Goal: Information Seeking & Learning: Learn about a topic

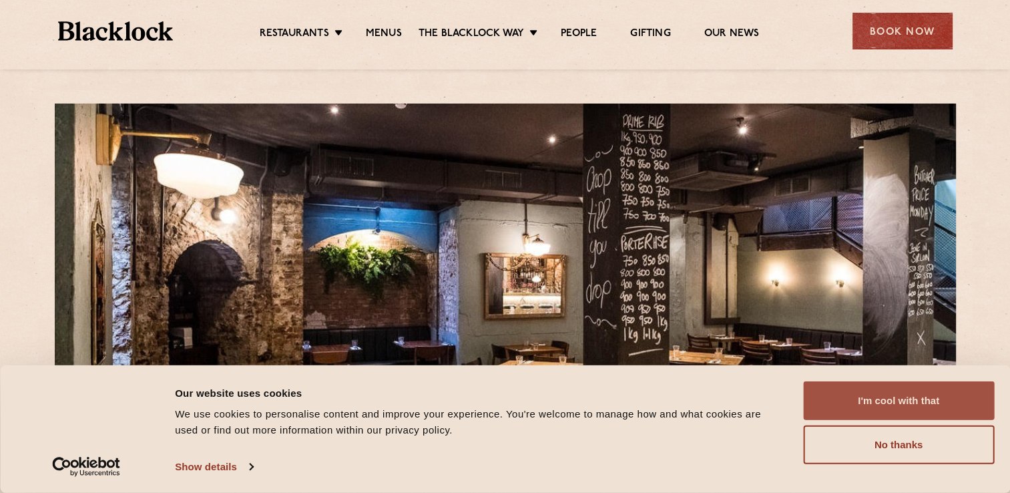
click at [901, 394] on button "I'm cool with that" at bounding box center [898, 400] width 191 height 39
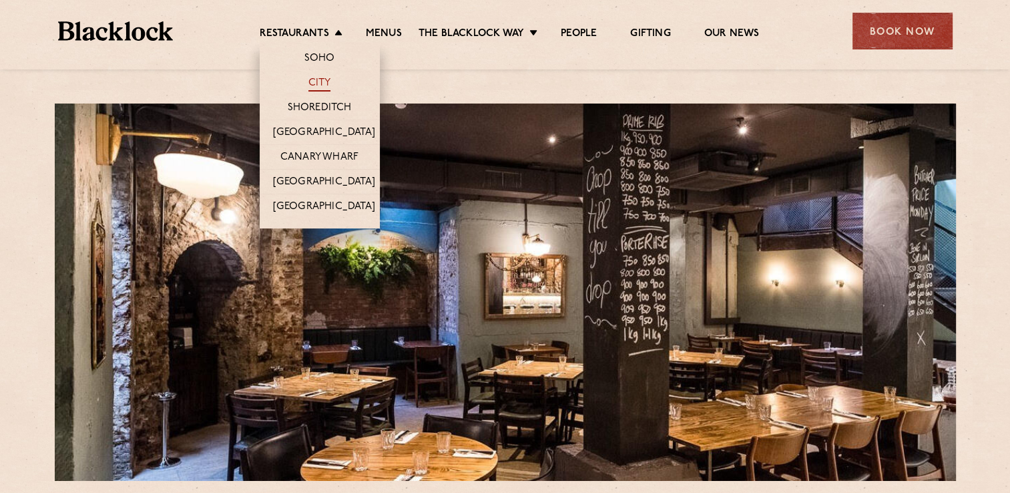
click at [327, 80] on link "City" at bounding box center [319, 84] width 23 height 15
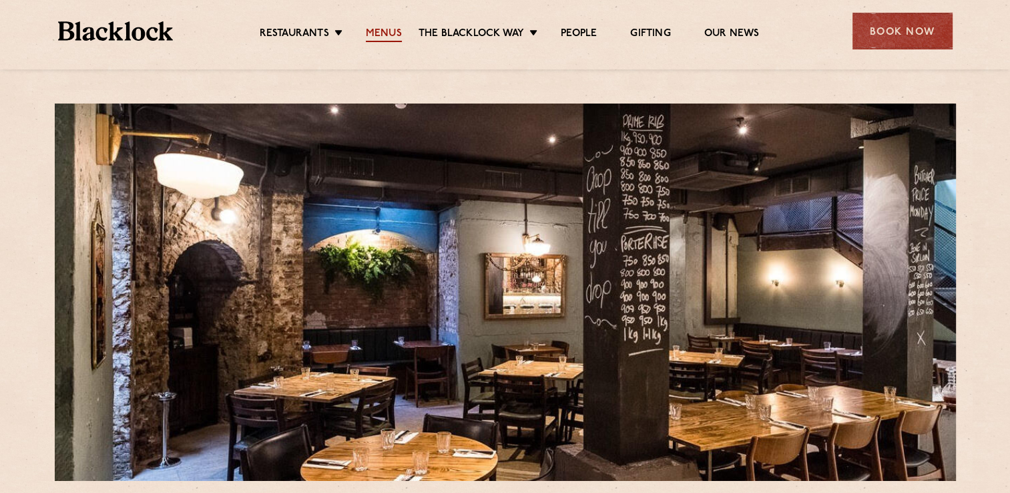
click at [393, 39] on link "Menus" at bounding box center [384, 34] width 36 height 15
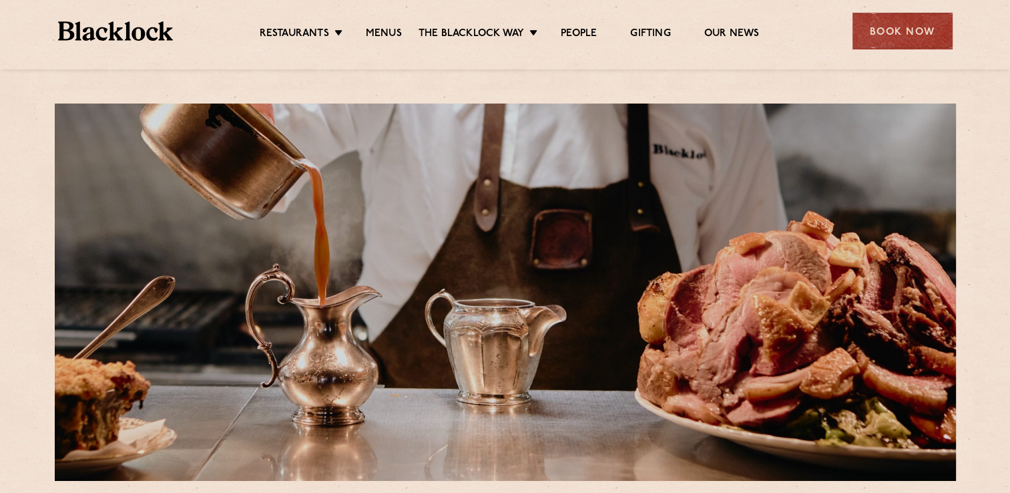
scroll to position [431, 0]
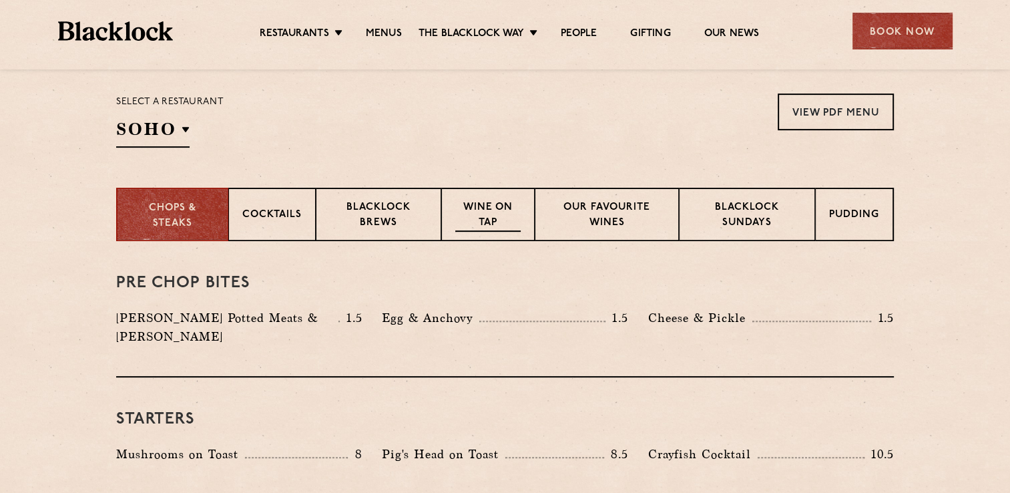
click at [463, 218] on p "Wine on Tap" at bounding box center [487, 215] width 65 height 31
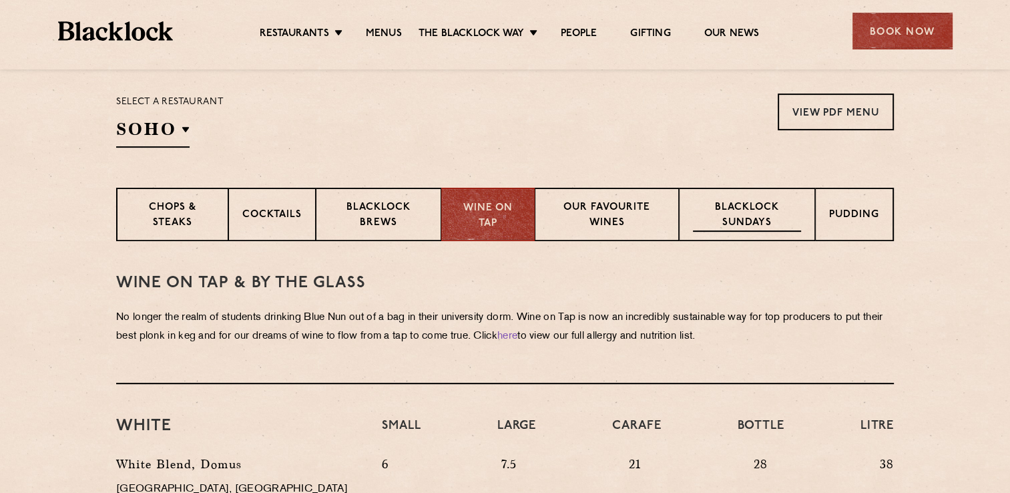
click at [712, 234] on div "Blacklock Sundays" at bounding box center [747, 214] width 136 height 53
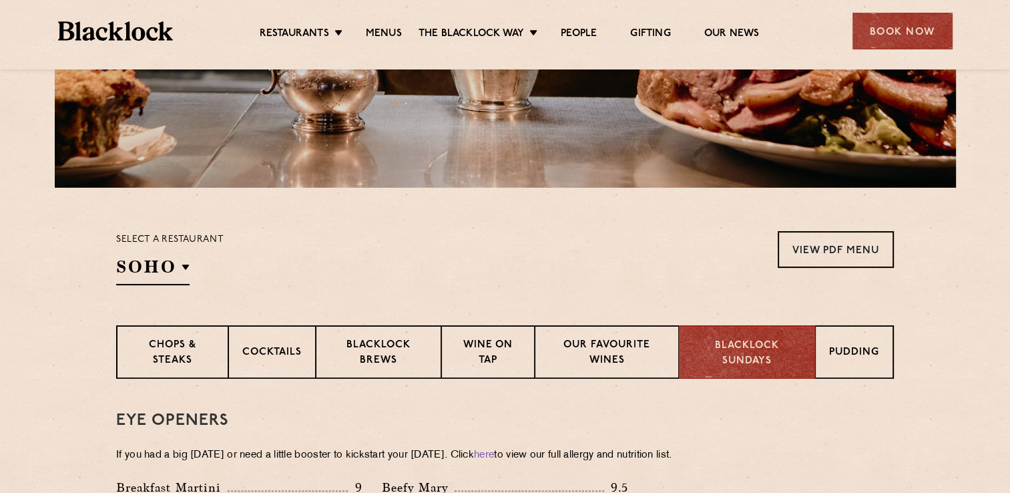
scroll to position [0, 0]
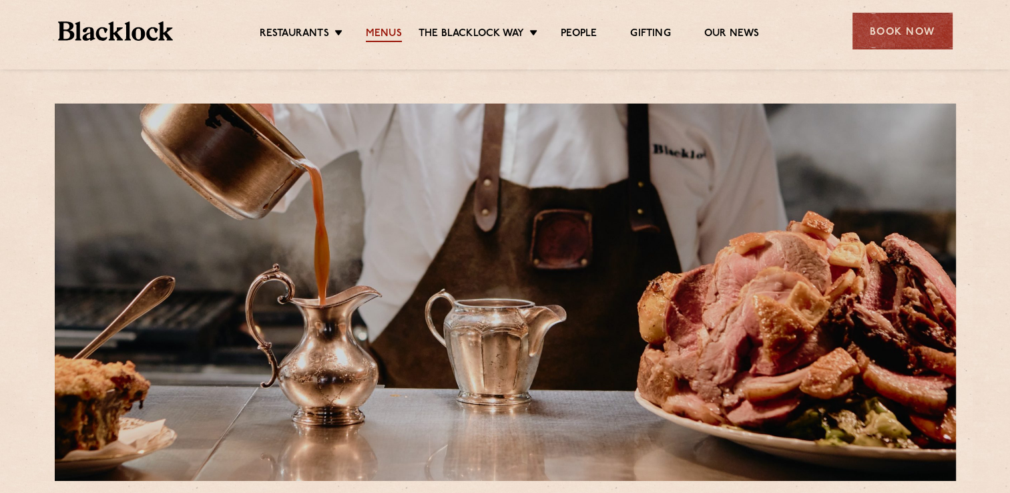
click at [381, 35] on link "Menus" at bounding box center [384, 34] width 36 height 15
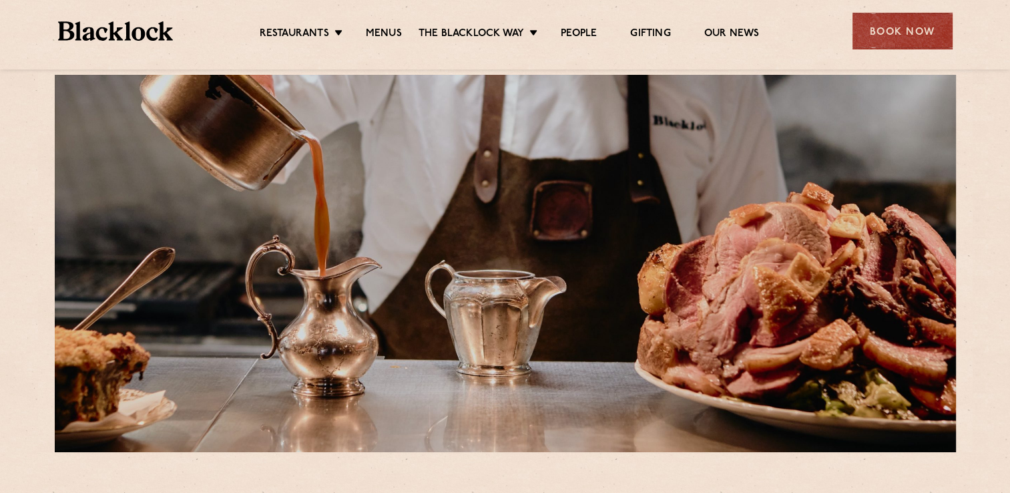
scroll to position [459, 0]
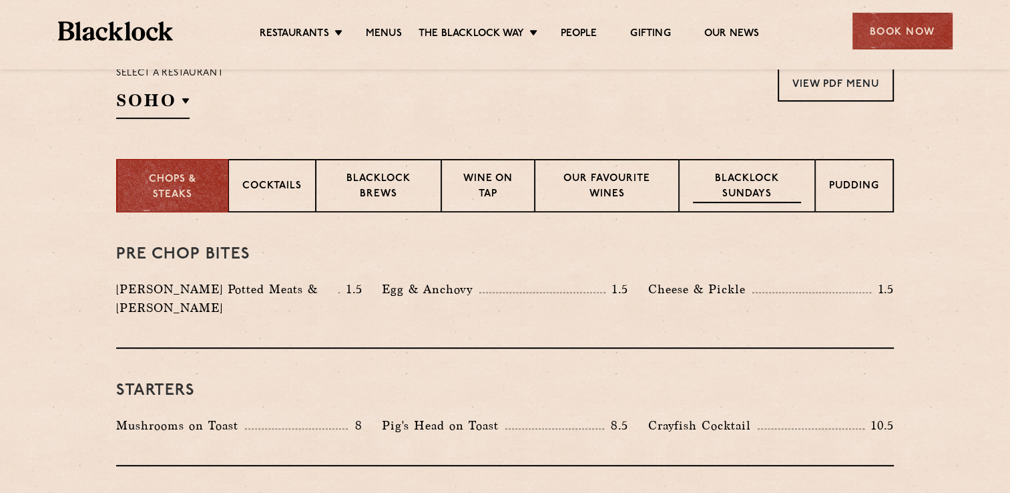
click at [747, 179] on p "Blacklock Sundays" at bounding box center [747, 187] width 108 height 31
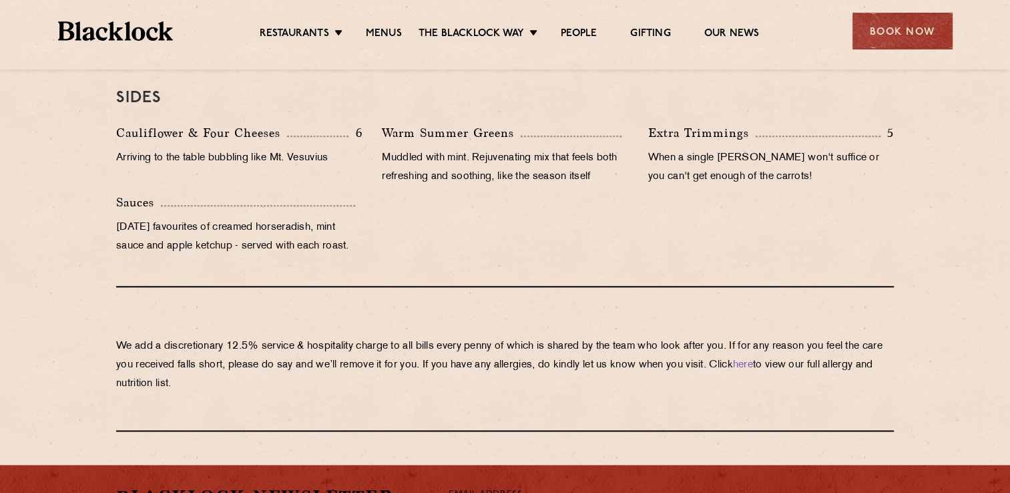
scroll to position [1586, 0]
